Goal: Task Accomplishment & Management: Use online tool/utility

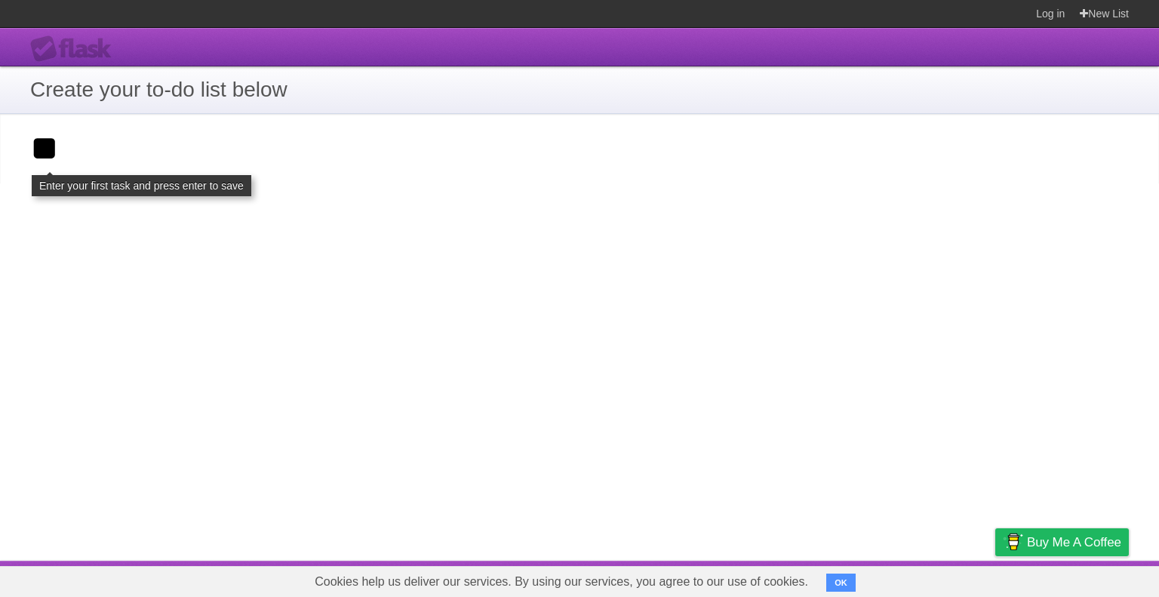
type input "**"
click input "**********" at bounding box center [0, 0] width 0 height 0
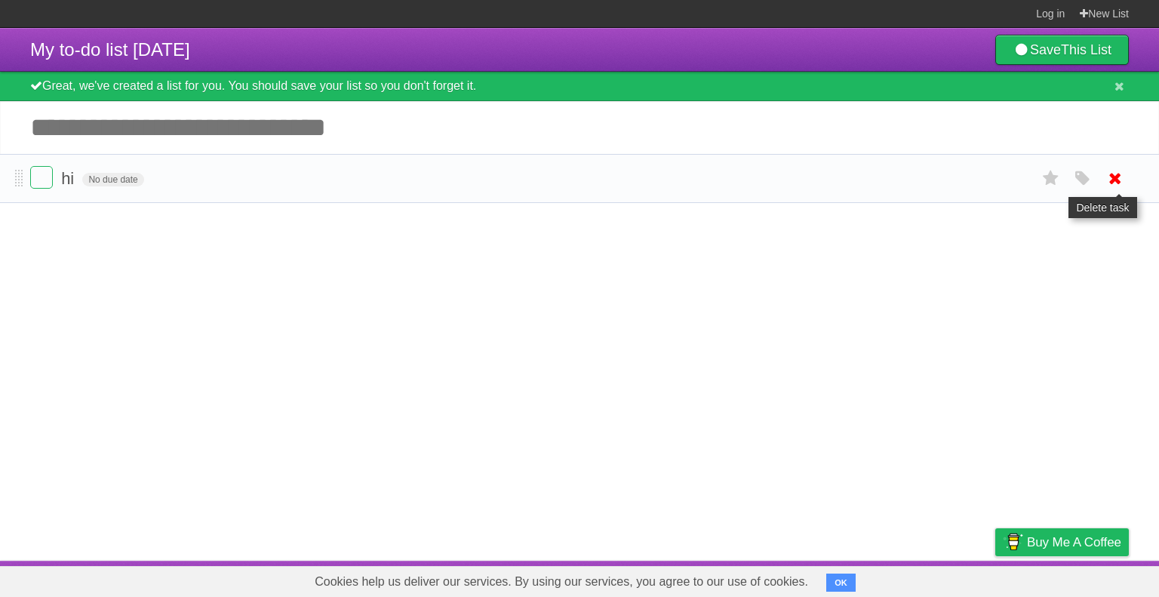
click at [1113, 177] on icon at bounding box center [1114, 178] width 21 height 25
click at [228, 109] on input "Add another task" at bounding box center [579, 127] width 1159 height 53
